Goal: Transaction & Acquisition: Book appointment/travel/reservation

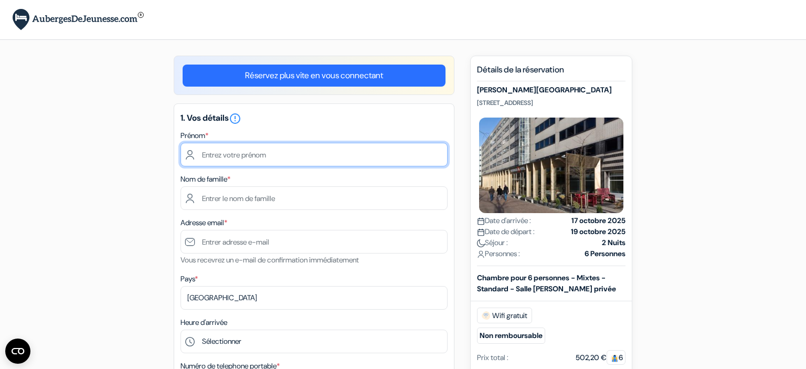
click at [332, 165] on input "text" at bounding box center [313, 155] width 267 height 24
click at [324, 159] on input "text" at bounding box center [313, 155] width 267 height 24
type input "[PERSON_NAME]"
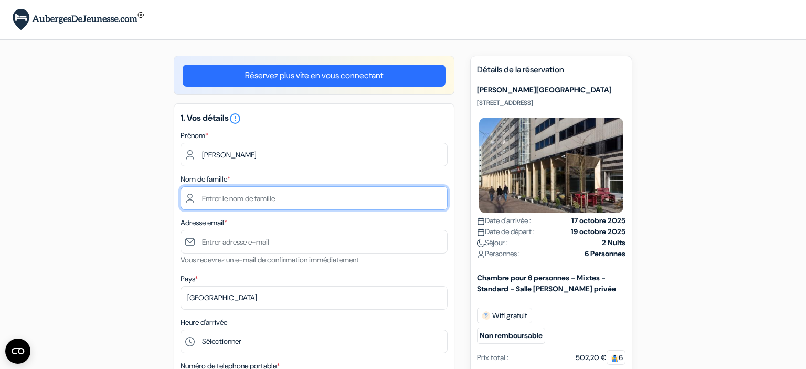
click at [300, 194] on input "text" at bounding box center [313, 198] width 267 height 24
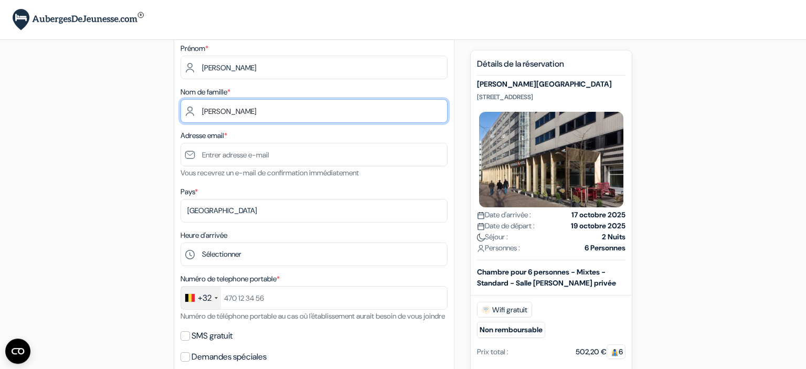
scroll to position [114, 0]
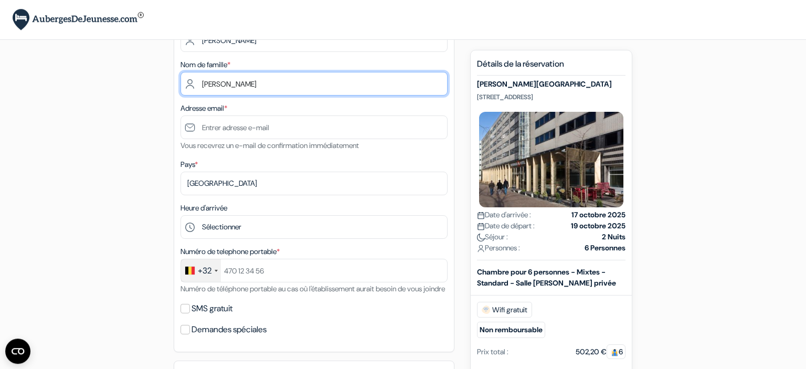
type input "[PERSON_NAME]"
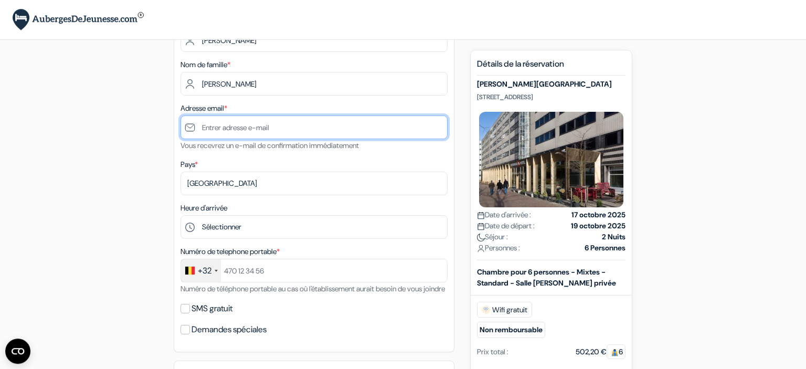
click at [230, 129] on input "text" at bounding box center [313, 127] width 267 height 24
type input "[EMAIL_ADDRESS][DOMAIN_NAME]"
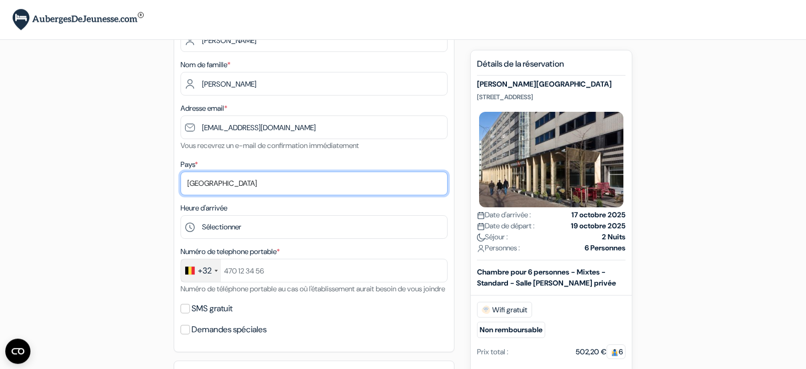
click at [180, 172] on select "Selectionner le pays Abkhazie [GEOGRAPHIC_DATA] [GEOGRAPHIC_DATA] Du [GEOGRAPHI…" at bounding box center [313, 184] width 267 height 24
click option "[GEOGRAPHIC_DATA]" at bounding box center [0, 0] width 0 height 0
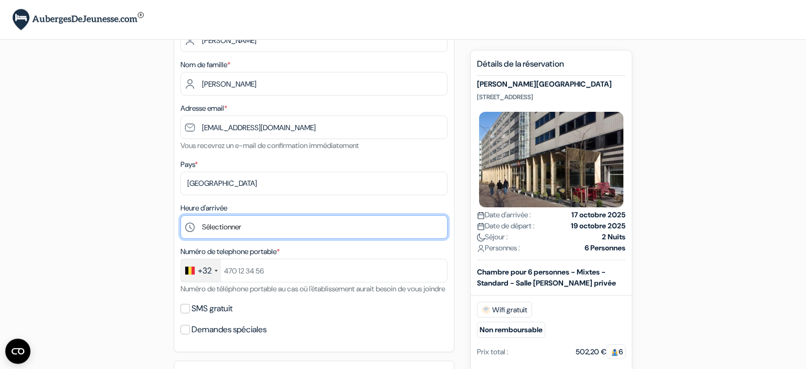
click at [180, 215] on select "Sélectionner 1:00 2:00 3:00 4:00 5:00 6:00 7:00 8:00 9:00 10:00 11:00 12:00 13:…" at bounding box center [313, 227] width 267 height 24
select select "20"
click option "20:00" at bounding box center [0, 0] width 0 height 0
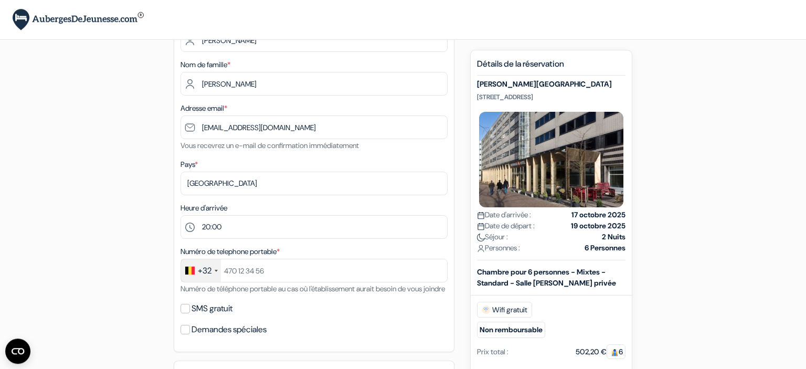
click at [211, 273] on div "+32" at bounding box center [205, 270] width 14 height 13
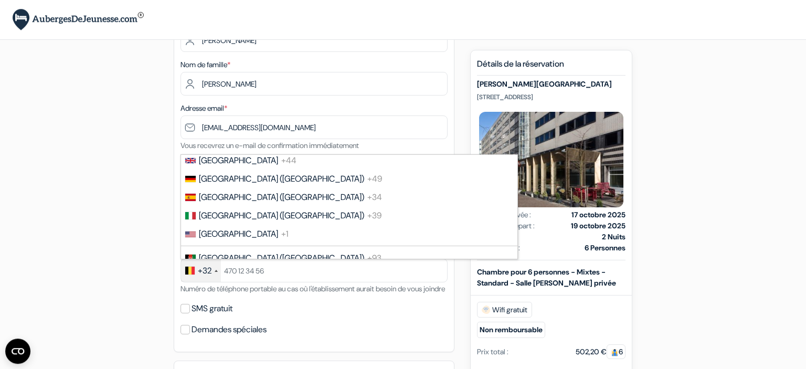
scroll to position [0, 0]
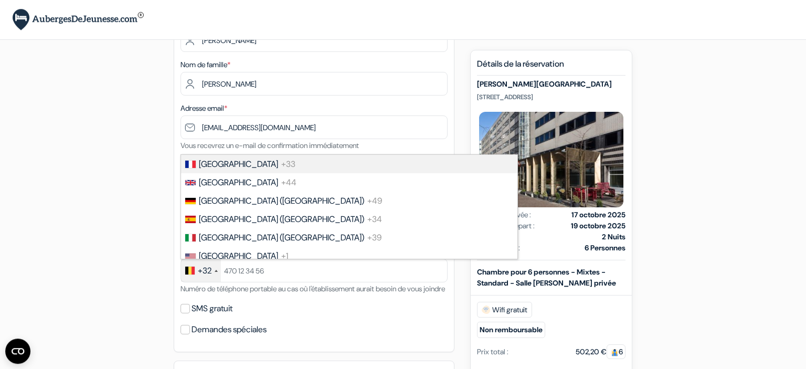
click at [214, 168] on span "[GEOGRAPHIC_DATA]" at bounding box center [238, 163] width 79 height 11
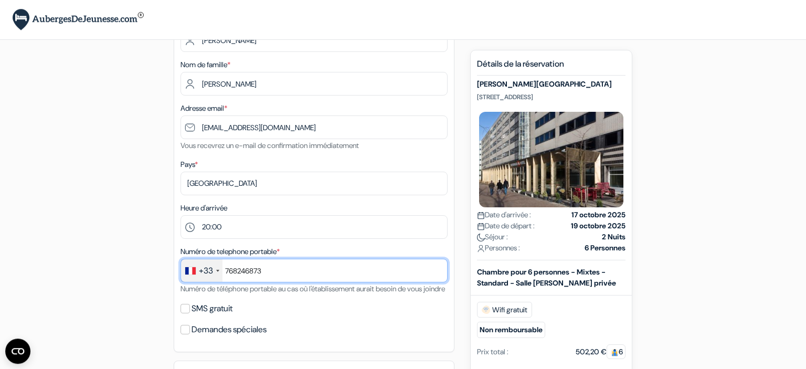
type input "768246873"
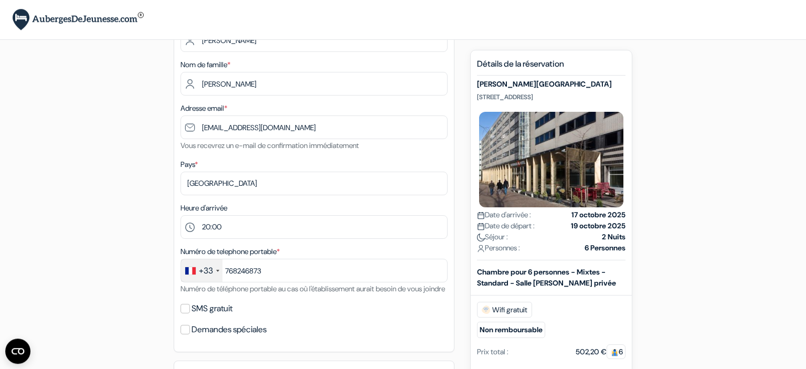
click at [154, 224] on div "add_box [PERSON_NAME][GEOGRAPHIC_DATA] [STREET_ADDRESS] Détails de l'établissem…" at bounding box center [403, 358] width 693 height 834
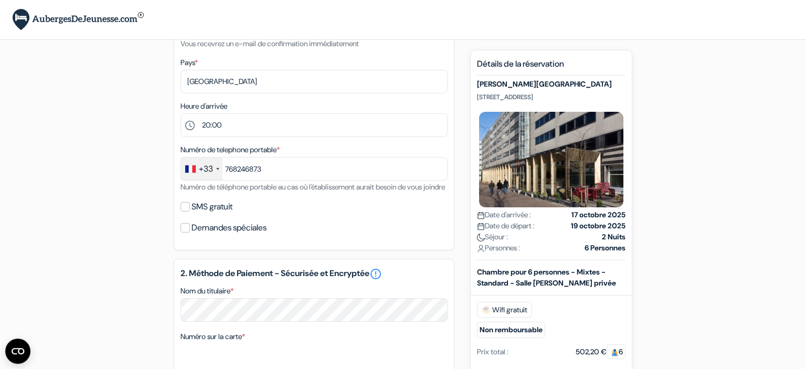
scroll to position [219, 0]
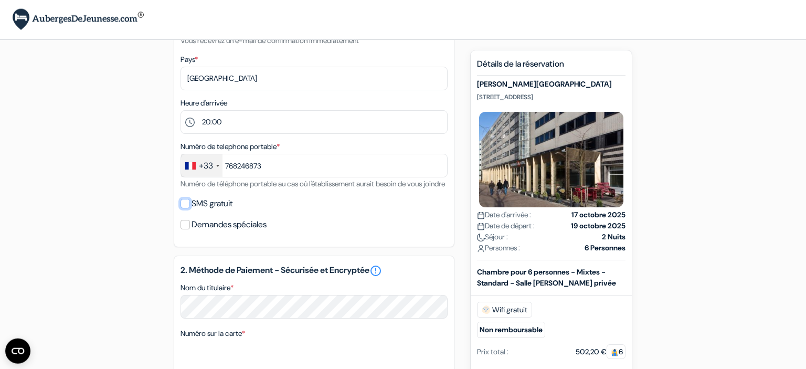
click at [187, 208] on input "SMS gratuit" at bounding box center [184, 203] width 9 height 9
checkbox input "true"
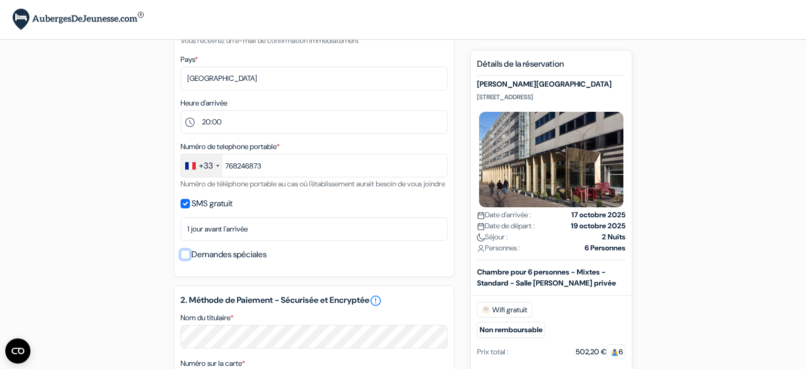
click at [186, 259] on input "Demandes spéciales" at bounding box center [184, 254] width 9 height 9
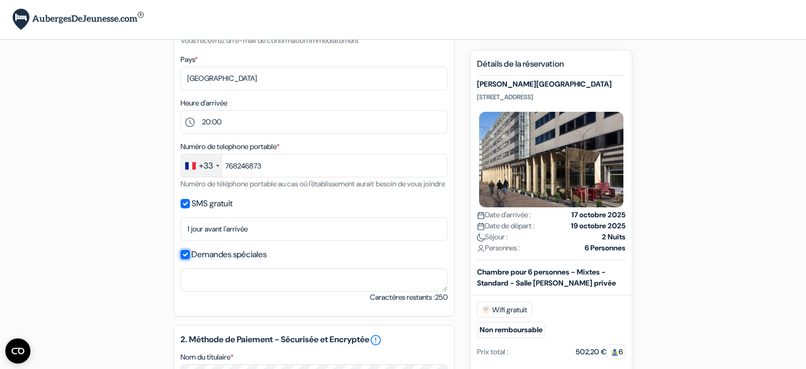
click at [186, 259] on input "Demandes spéciales" at bounding box center [184, 254] width 9 height 9
checkbox input "false"
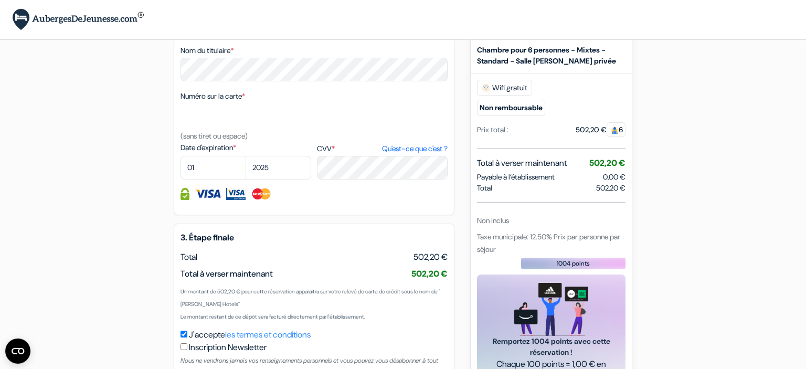
scroll to position [495, 0]
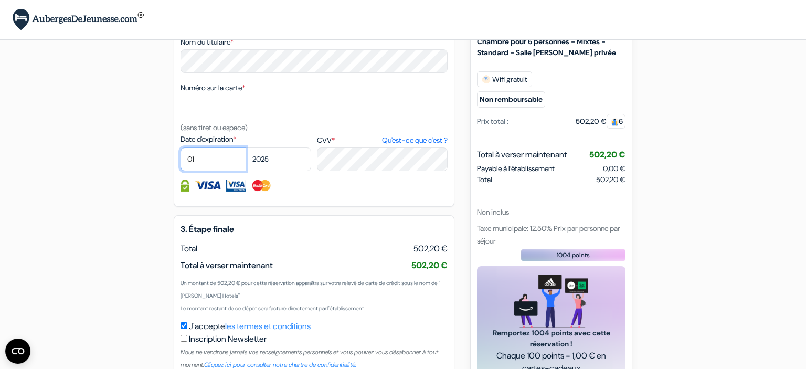
click at [180, 147] on select "01 02 03 04 05 06 07 08 09 10 11 12" at bounding box center [213, 159] width 66 height 24
select select "09"
click option "09" at bounding box center [0, 0] width 0 height 0
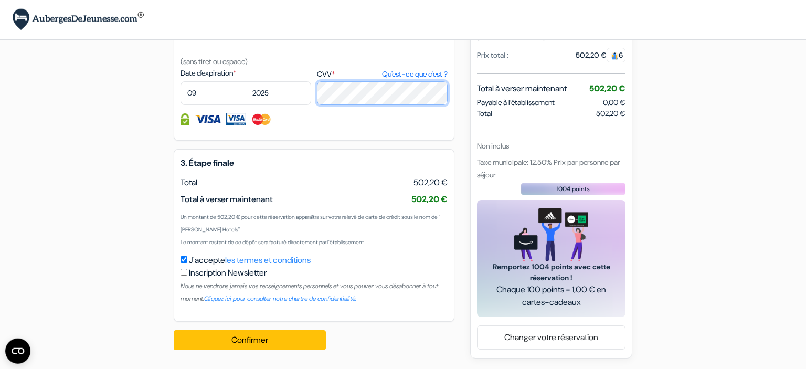
scroll to position [574, 0]
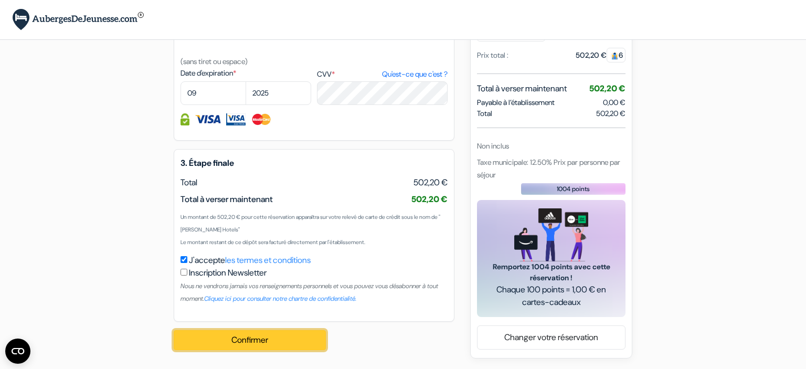
click at [216, 336] on button "Confirmer Loading..." at bounding box center [250, 340] width 152 height 20
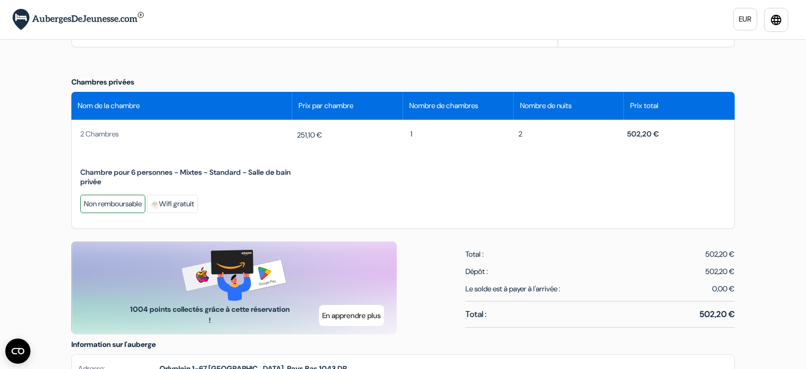
scroll to position [285, 0]
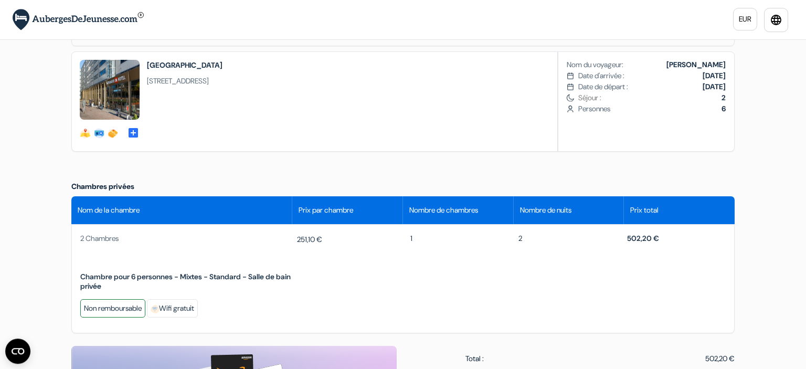
click at [114, 88] on img at bounding box center [110, 90] width 60 height 60
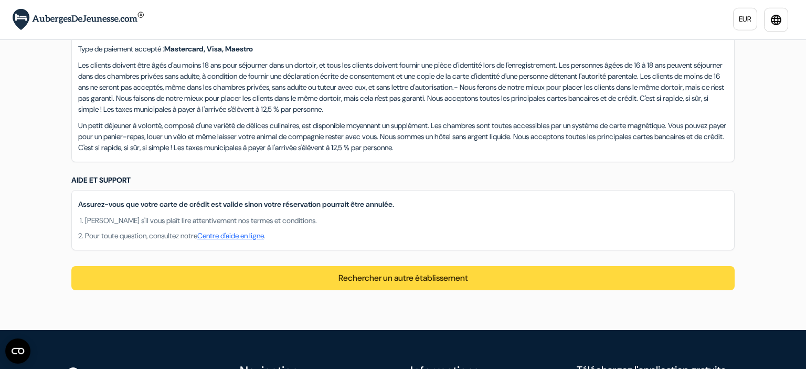
scroll to position [1229, 0]
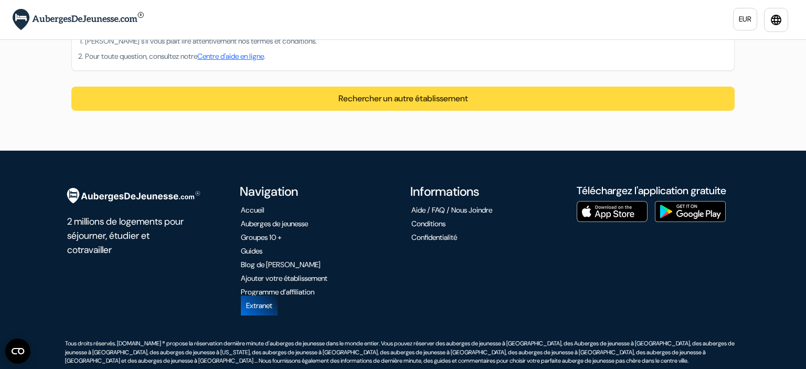
click at [344, 93] on span "Rechercher un autre établissement" at bounding box center [403, 98] width 130 height 11
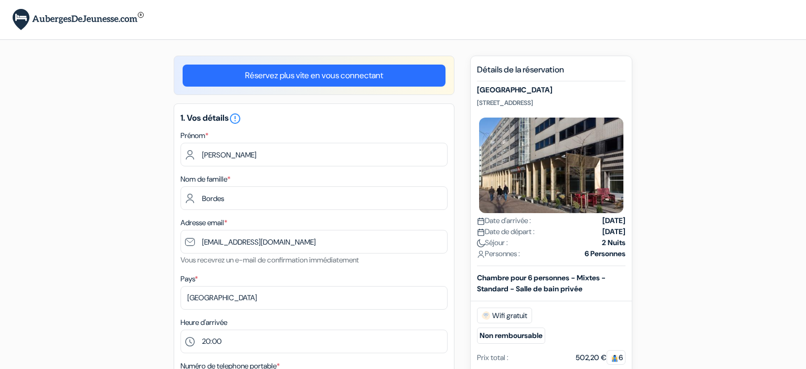
select select "20"
select select "09"
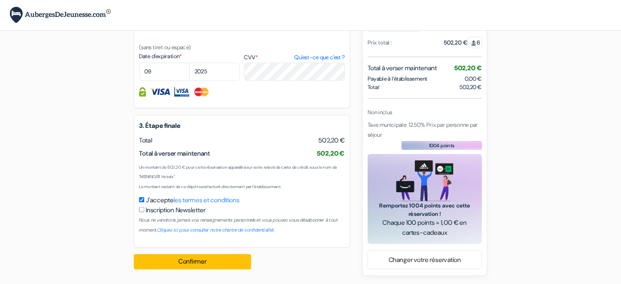
scroll to position [531, 0]
